Goal: Task Accomplishment & Management: Manage account settings

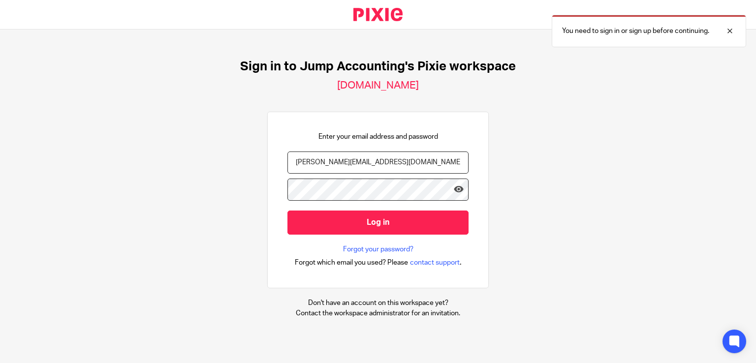
click at [374, 233] on input "Log in" at bounding box center [377, 223] width 181 height 24
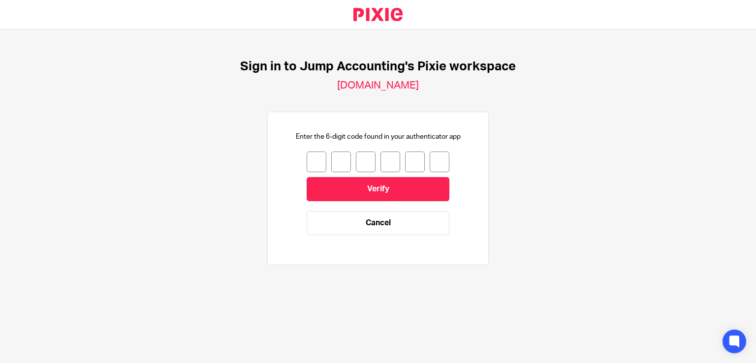
click at [307, 158] on input "number" at bounding box center [317, 162] width 20 height 21
type input "4"
type input "0"
type input "2"
type input "8"
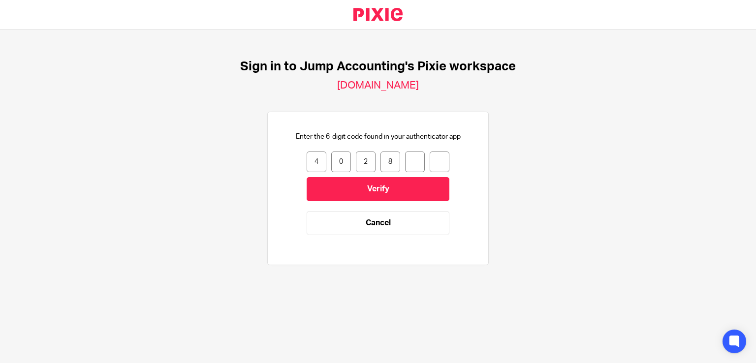
type input "9"
type input "6"
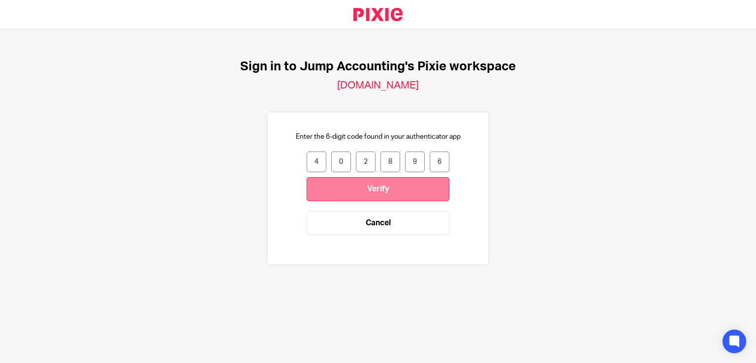
click at [368, 187] on input "Verify" at bounding box center [378, 189] width 143 height 24
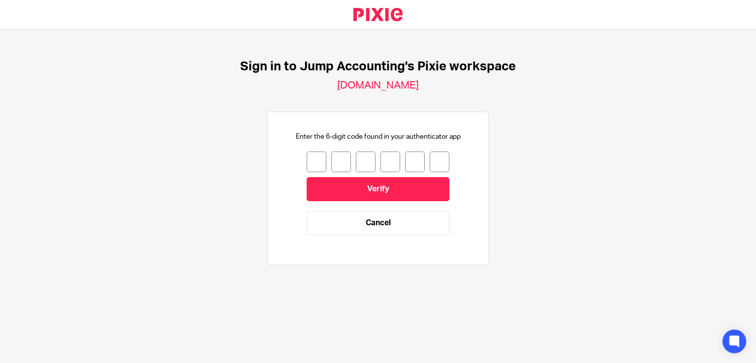
click at [307, 164] on input "number" at bounding box center [317, 162] width 20 height 21
type input "6"
type input "7"
type input "3"
type input "2"
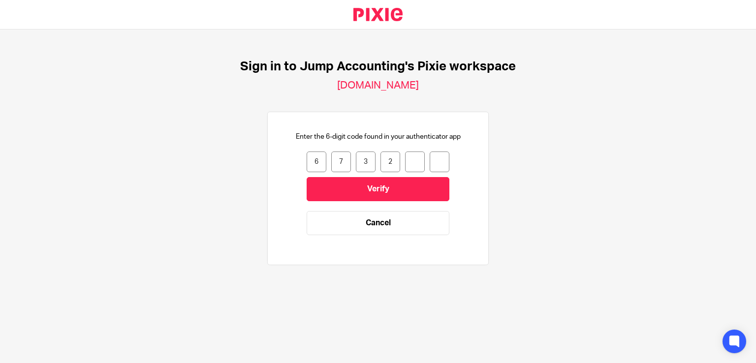
type input "9"
type input "7"
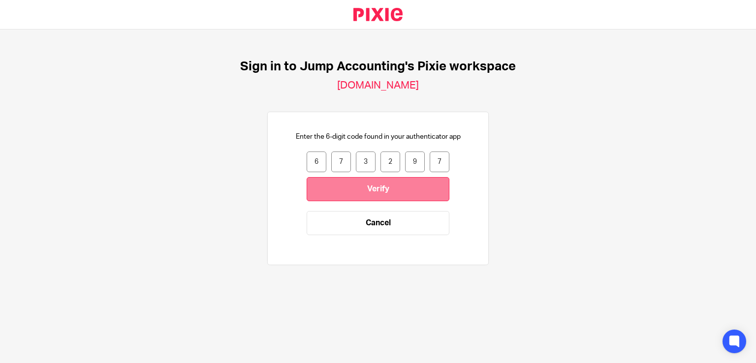
click at [405, 178] on input "Verify" at bounding box center [378, 189] width 143 height 24
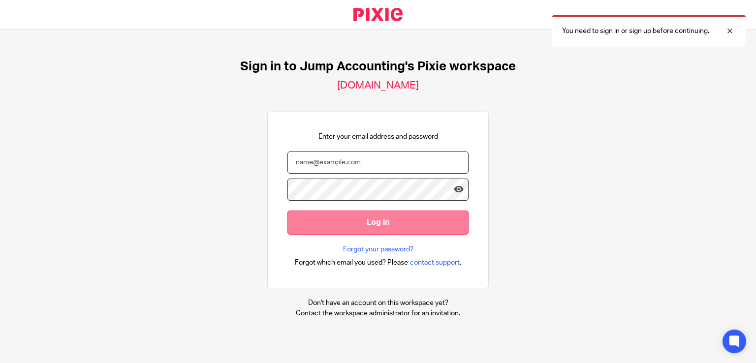
type input "[PERSON_NAME][EMAIL_ADDRESS][DOMAIN_NAME]"
click at [389, 227] on input "Log in" at bounding box center [377, 223] width 181 height 24
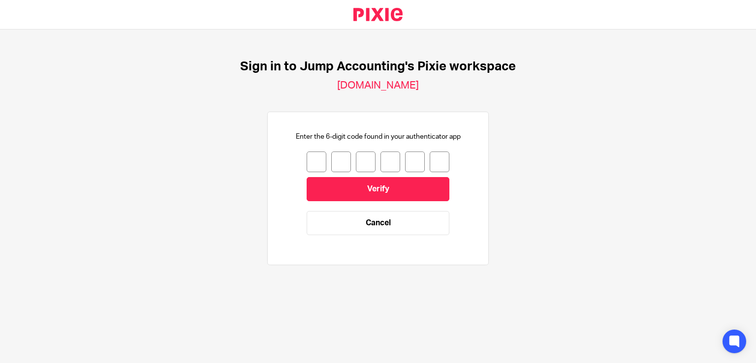
click at [314, 164] on input "number" at bounding box center [317, 162] width 20 height 21
type input "5"
type input "7"
type input "3"
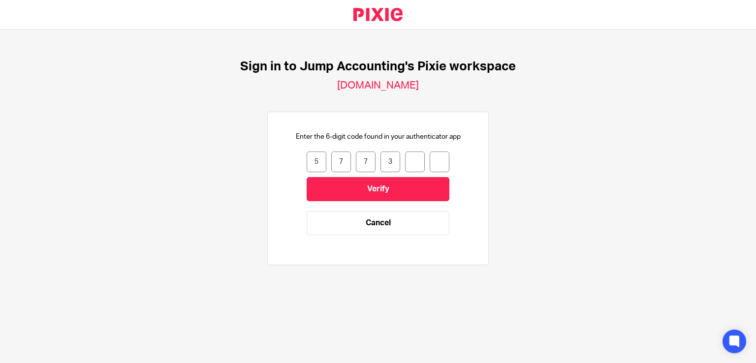
type input "4"
type input "9"
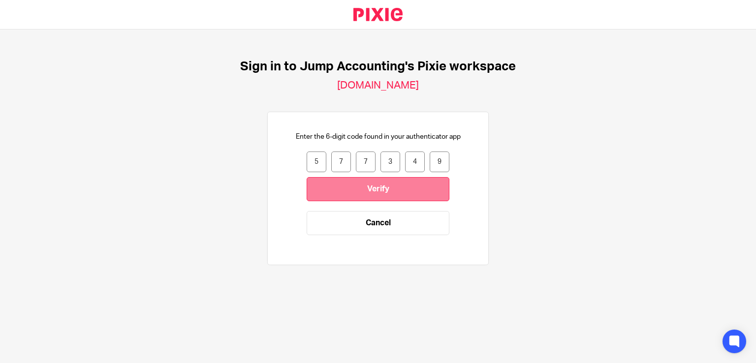
click at [361, 193] on input "Verify" at bounding box center [378, 189] width 143 height 24
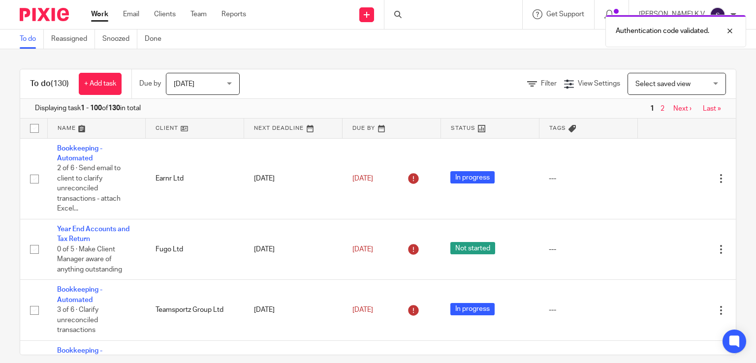
click at [446, 20] on div "Authentication code validated." at bounding box center [562, 28] width 368 height 37
click at [445, 16] on div "Authentication code validated." at bounding box center [562, 28] width 368 height 37
click at [457, 12] on div "Authentication code validated." at bounding box center [562, 28] width 368 height 37
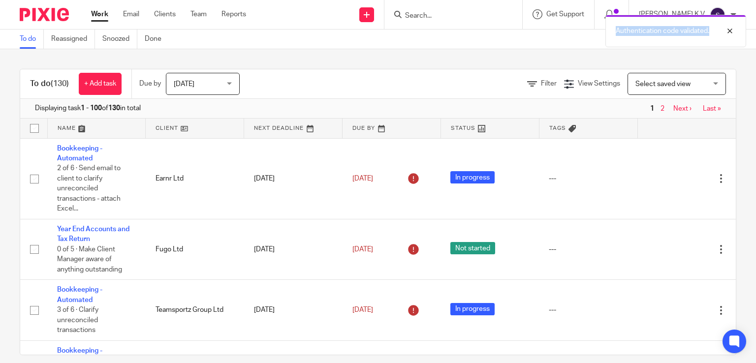
click at [457, 12] on div "Authentication code validated." at bounding box center [562, 28] width 368 height 37
click at [473, 20] on div "Authentication code validated." at bounding box center [562, 28] width 368 height 37
click at [467, 10] on form at bounding box center [456, 14] width 105 height 12
drag, startPoint x: 467, startPoint y: 10, endPoint x: 444, endPoint y: 16, distance: 23.4
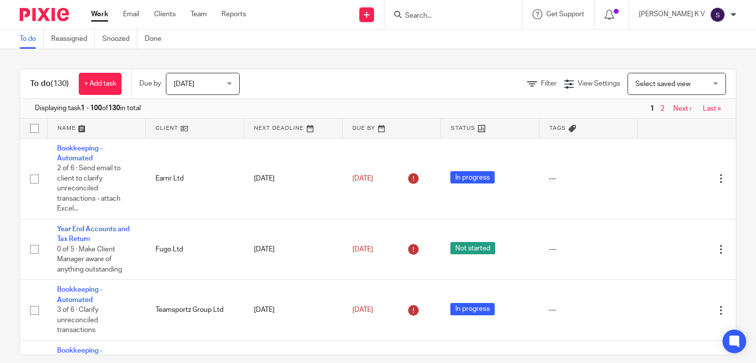
click at [444, 16] on form at bounding box center [456, 14] width 105 height 12
click at [444, 16] on input "Search" at bounding box center [448, 16] width 89 height 9
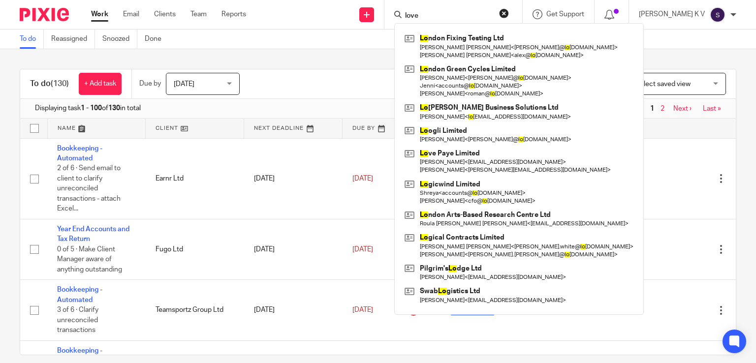
type input "love"
click button "submit" at bounding box center [0, 0] width 0 height 0
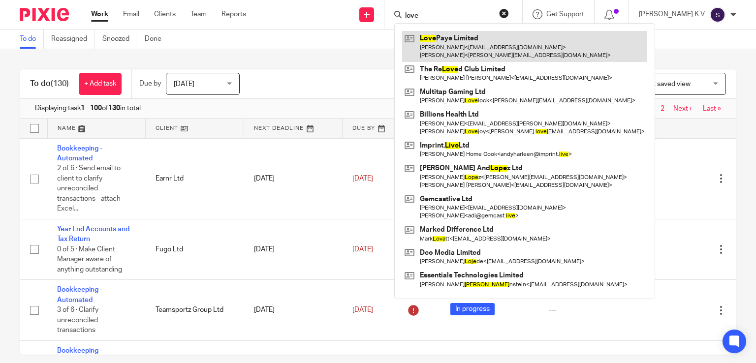
click at [468, 44] on link at bounding box center [524, 46] width 245 height 31
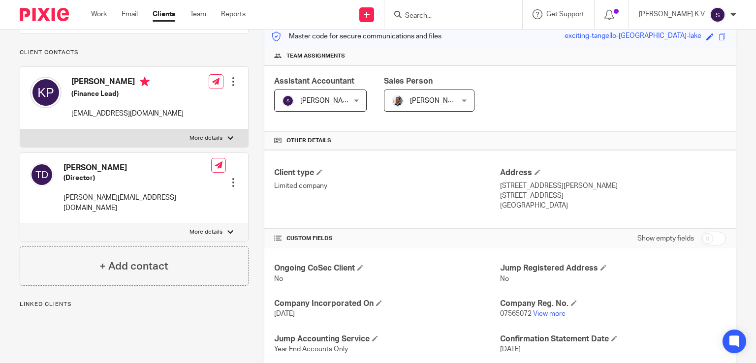
scroll to position [130, 0]
click at [552, 317] on p "07565072 View more" at bounding box center [613, 314] width 226 height 10
click at [547, 312] on link "View more" at bounding box center [549, 313] width 32 height 7
